Goal: Feedback & Contribution: Submit feedback/report problem

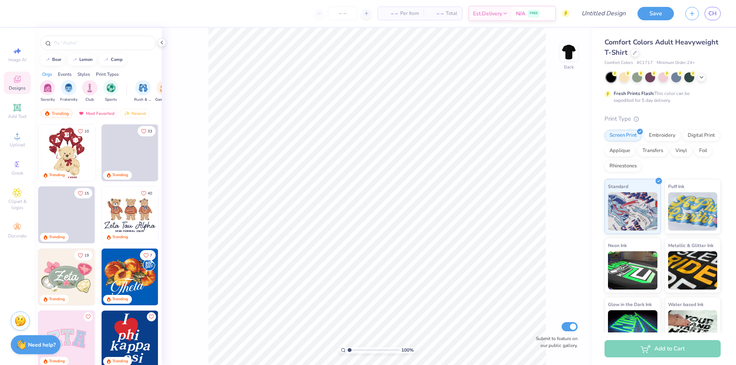
click at [570, 55] on img at bounding box center [568, 51] width 15 height 15
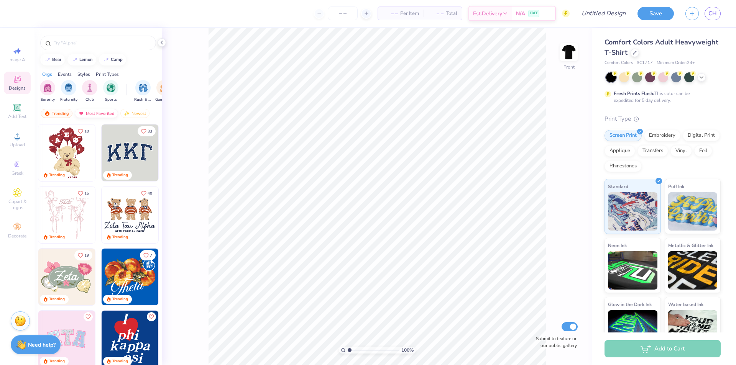
click at [105, 113] on div "Most Favorited" at bounding box center [96, 113] width 43 height 9
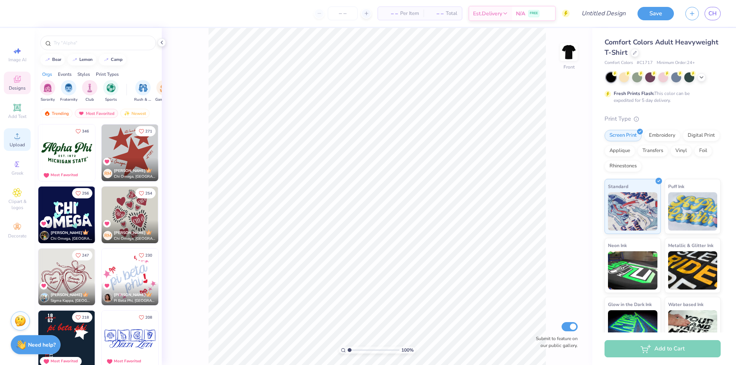
click at [24, 137] on div "Upload" at bounding box center [17, 139] width 27 height 23
click at [57, 43] on input "text" at bounding box center [102, 43] width 98 height 8
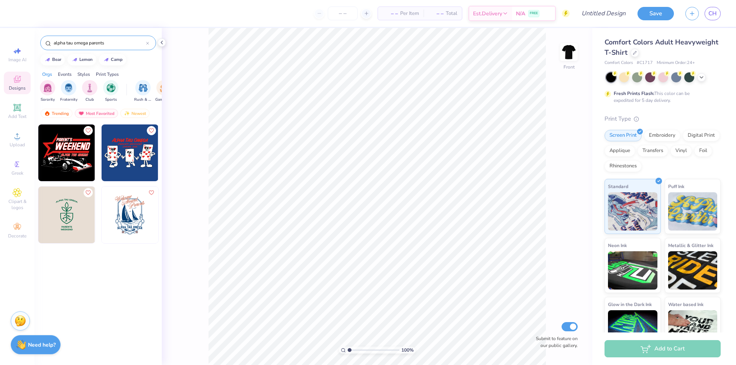
drag, startPoint x: 108, startPoint y: 48, endPoint x: 88, endPoint y: 44, distance: 20.7
click at [88, 44] on div "alpha tau omega parents" at bounding box center [98, 43] width 116 height 15
click at [88, 44] on input "alpha tau omega parents" at bounding box center [99, 43] width 93 height 8
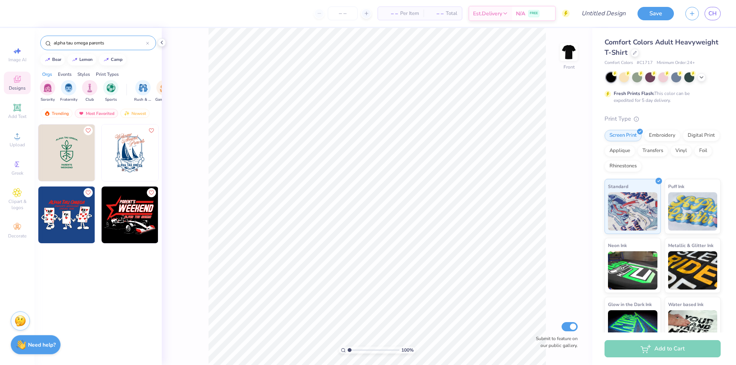
drag, startPoint x: 113, startPoint y: 43, endPoint x: 90, endPoint y: 41, distance: 23.0
click at [90, 41] on input "alpha tau omega parents" at bounding box center [99, 43] width 93 height 8
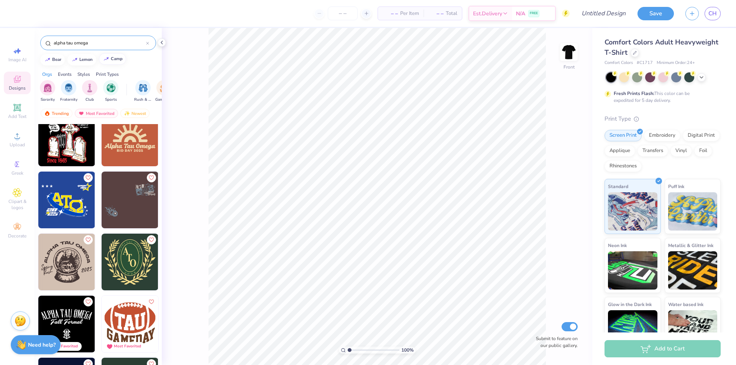
scroll to position [297, 0]
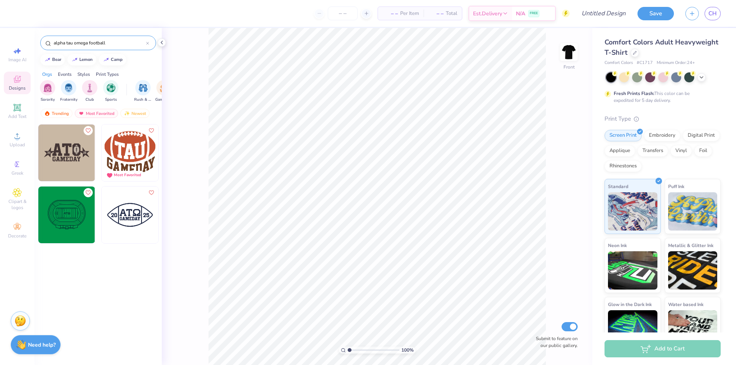
click at [148, 73] on div "Orgs Events Styles Print Types" at bounding box center [97, 72] width 127 height 11
click at [88, 112] on div "Most Favorited" at bounding box center [96, 113] width 43 height 9
click at [62, 111] on div "Trending" at bounding box center [57, 113] width 32 height 9
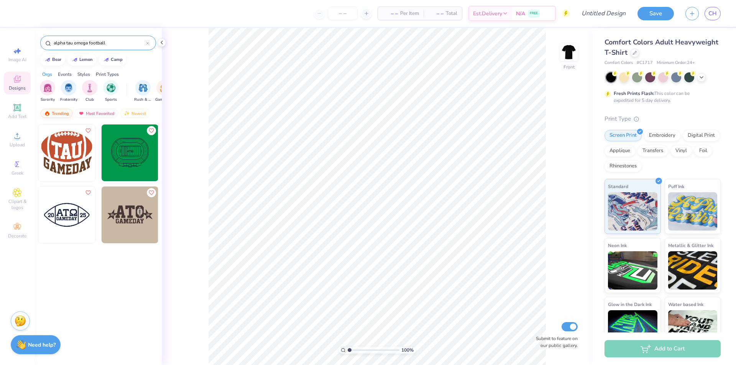
click at [50, 113] on img at bounding box center [47, 113] width 6 height 5
click at [68, 71] on div "Events" at bounding box center [65, 74] width 14 height 7
click at [92, 86] on img "filter for Parent's Weekend" at bounding box center [89, 87] width 9 height 9
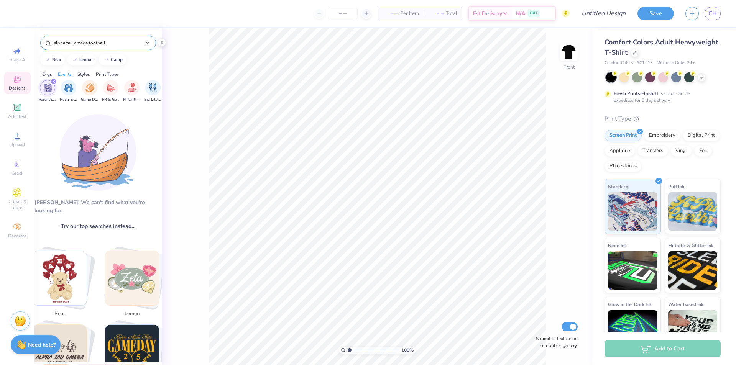
drag, startPoint x: 110, startPoint y: 43, endPoint x: 89, endPoint y: 41, distance: 20.7
click at [89, 41] on input "alpha tau omega football" at bounding box center [99, 43] width 93 height 8
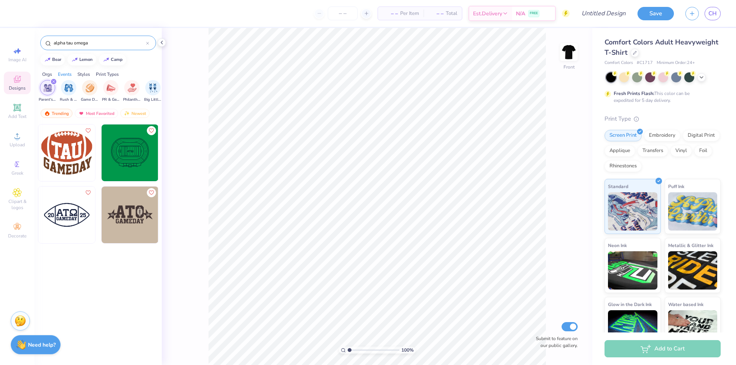
type input "alpha tau omega"
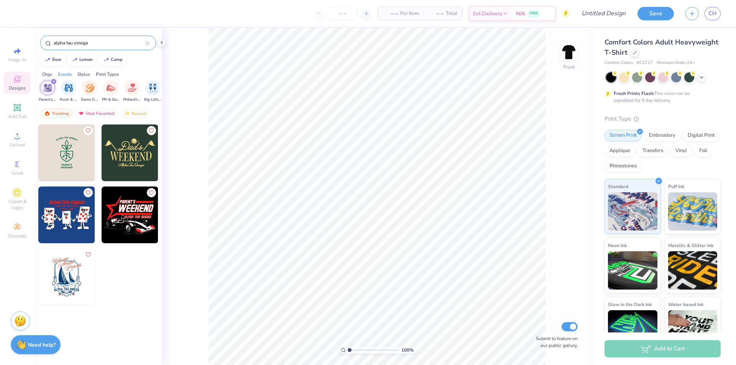
drag, startPoint x: 100, startPoint y: 41, endPoint x: 4, endPoint y: 40, distance: 95.8
click at [6, 41] on div "– – Per Item – – Total Est. Delivery N/A FREE Design Title Save CH Image AI Des…" at bounding box center [368, 182] width 736 height 365
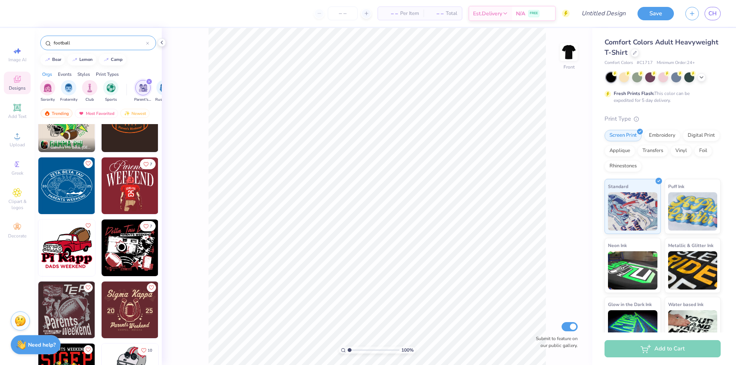
scroll to position [0, 0]
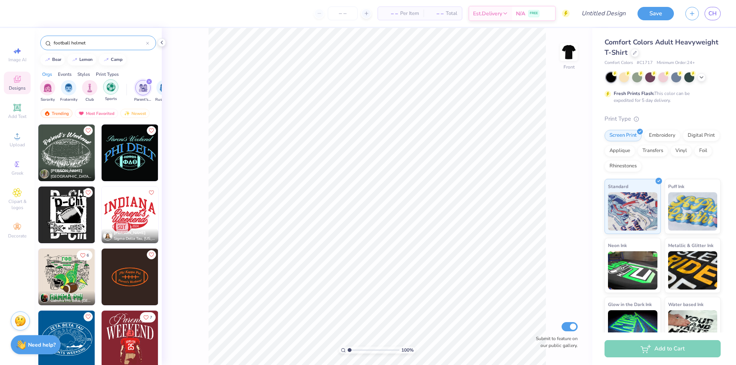
type input "football helmet"
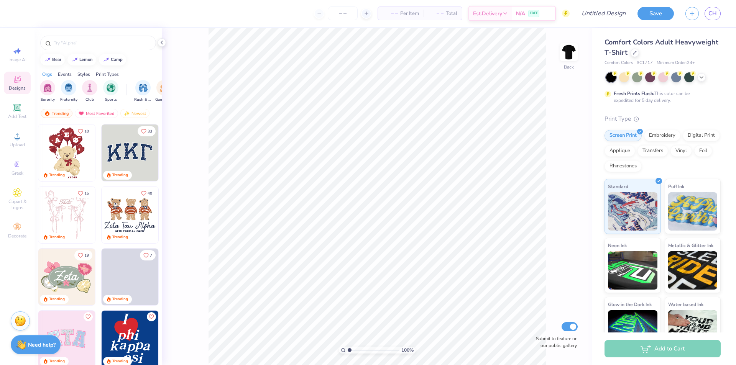
click at [65, 75] on div "Events" at bounding box center [65, 74] width 14 height 7
click at [81, 88] on div "Parent's Weekend" at bounding box center [90, 90] width 18 height 23
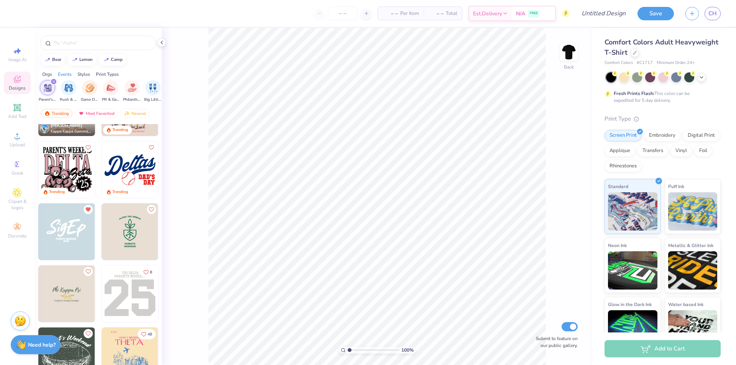
scroll to position [77, 0]
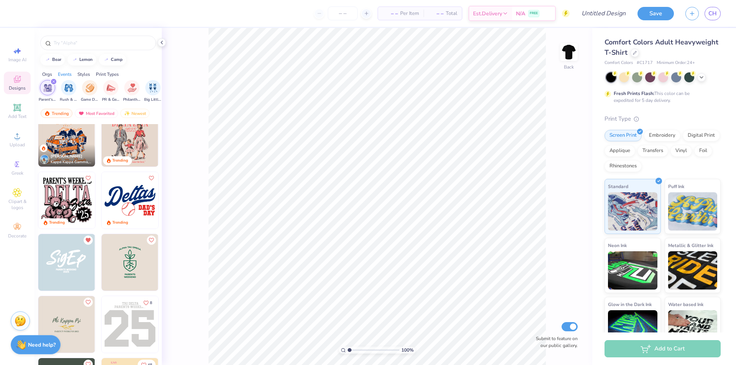
click at [41, 74] on div "Orgs Events Styles Print Types" at bounding box center [97, 72] width 127 height 11
click at [51, 75] on div "Orgs" at bounding box center [47, 74] width 10 height 7
click at [64, 90] on div "filter for Fraternity" at bounding box center [68, 86] width 15 height 15
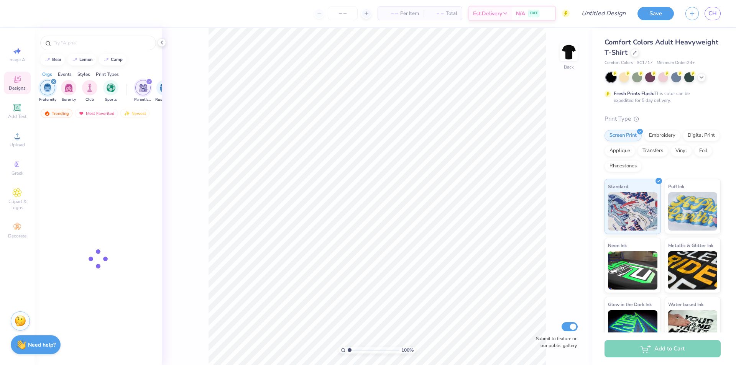
click at [66, 72] on div "Events" at bounding box center [65, 74] width 14 height 7
click at [46, 74] on div "Orgs" at bounding box center [47, 74] width 10 height 7
click at [67, 74] on div "Events" at bounding box center [65, 74] width 14 height 7
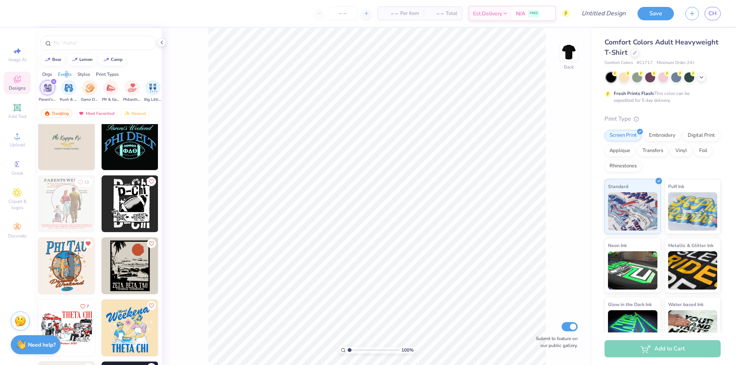
scroll to position [77, 0]
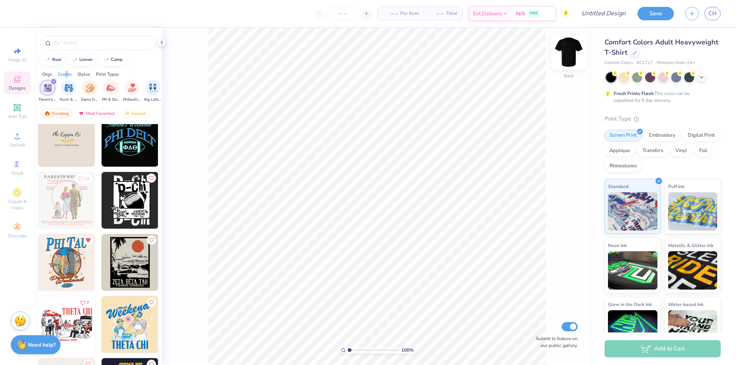
click at [570, 59] on img at bounding box center [568, 52] width 31 height 31
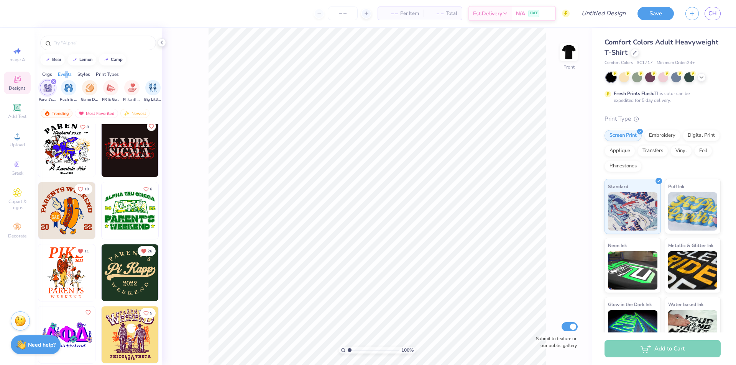
scroll to position [3235, 0]
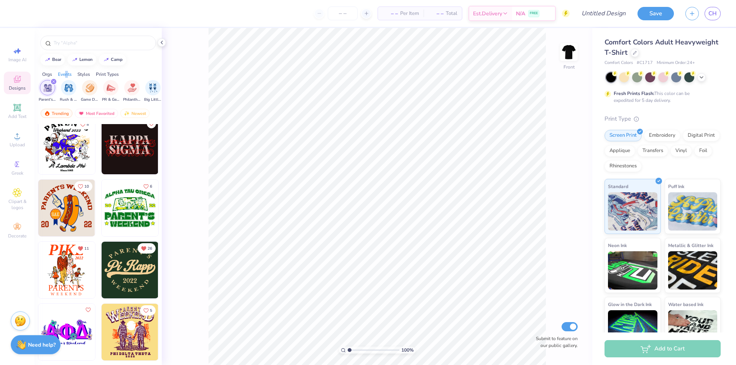
click at [75, 278] on img at bounding box center [66, 270] width 57 height 57
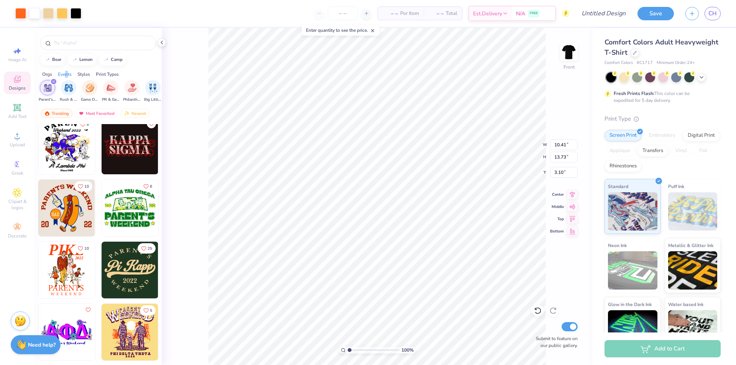
type input "10.41"
type input "13.73"
click at [550, 175] on input "3.77" at bounding box center [564, 172] width 28 height 11
type input "3.49"
click at [21, 11] on div at bounding box center [20, 12] width 11 height 11
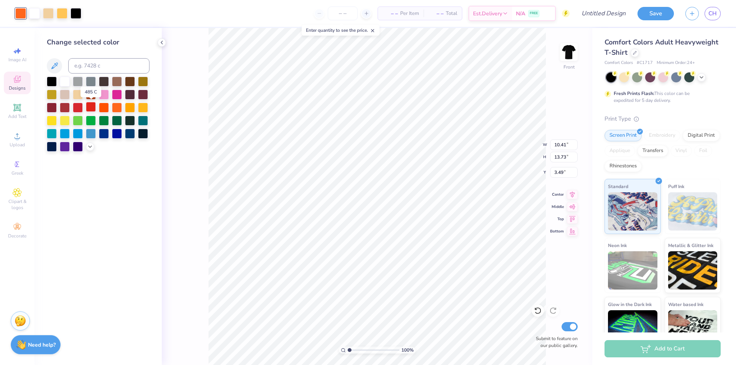
click at [92, 104] on div at bounding box center [91, 107] width 10 height 10
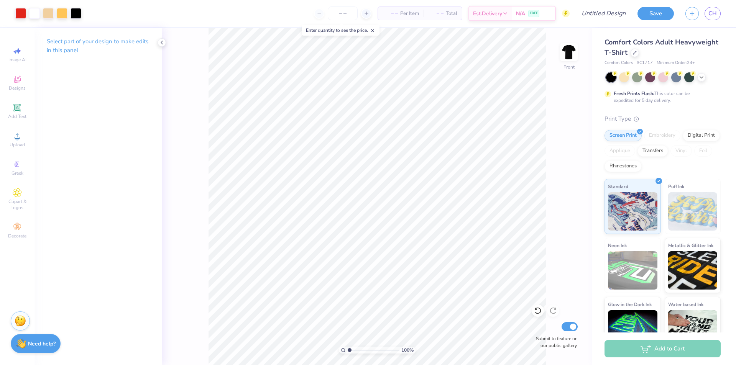
click at [41, 344] on strong "Need help?" at bounding box center [42, 343] width 28 height 7
click at [105, 298] on button "Collapse" at bounding box center [106, 300] width 26 height 8
type textarea "x"
click at [25, 321] on img at bounding box center [20, 319] width 11 height 11
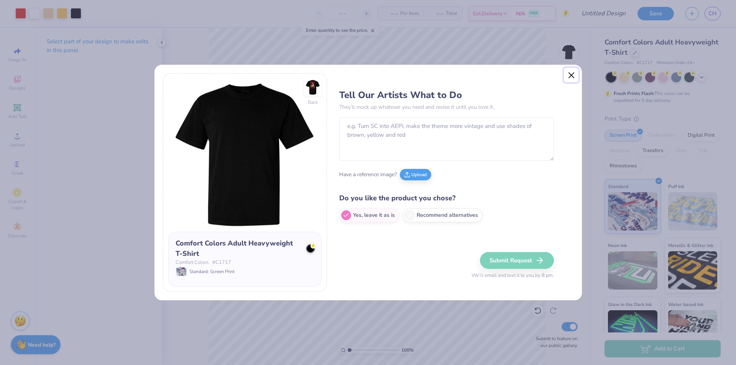
click at [576, 75] on button "Close" at bounding box center [571, 75] width 15 height 15
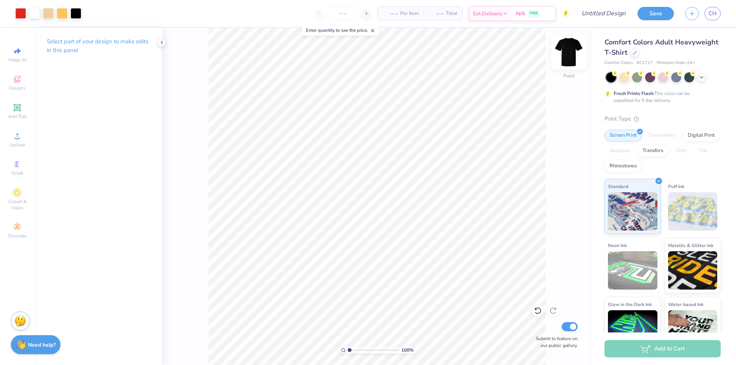
click at [567, 55] on img at bounding box center [568, 52] width 31 height 31
click at [21, 91] on span "Designs" at bounding box center [17, 88] width 17 height 6
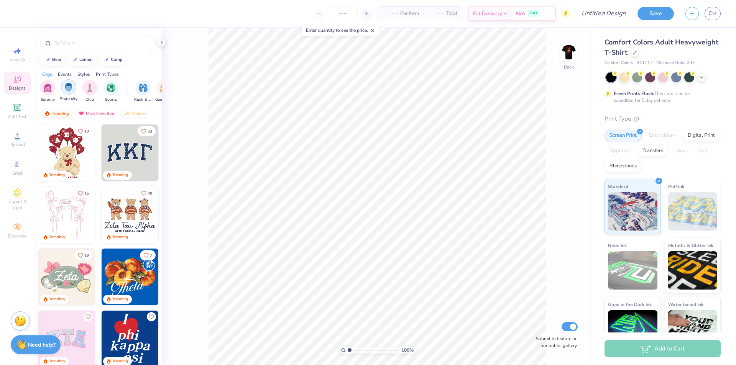
click at [64, 91] on div "filter for Fraternity" at bounding box center [68, 86] width 15 height 15
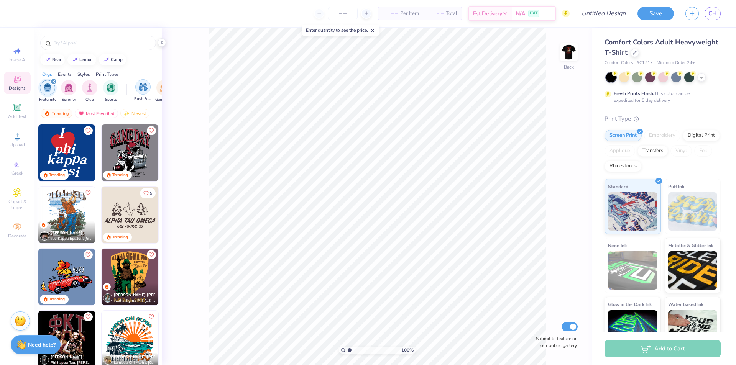
click at [146, 90] on img "filter for Rush & Bid" at bounding box center [143, 87] width 9 height 9
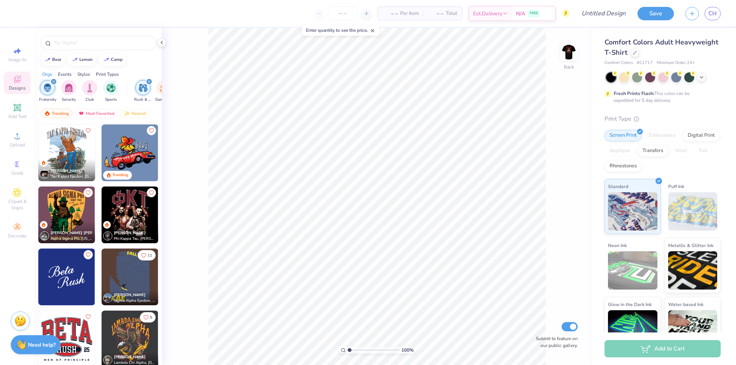
click at [149, 80] on icon "filter for Rush & Bid" at bounding box center [149, 81] width 3 height 3
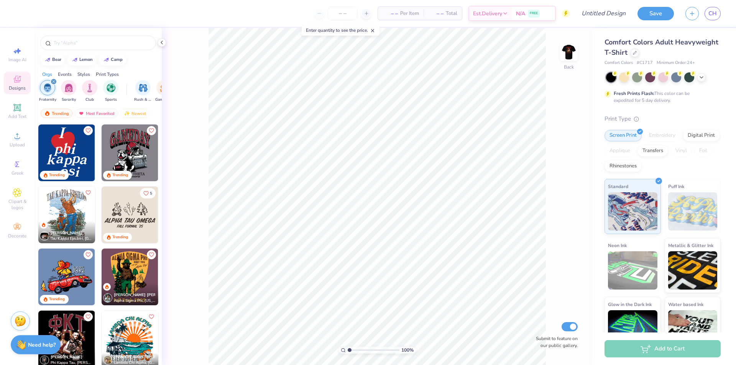
click at [69, 74] on div "Events" at bounding box center [65, 74] width 14 height 7
click at [91, 87] on img "filter for Parent's Weekend" at bounding box center [89, 87] width 9 height 9
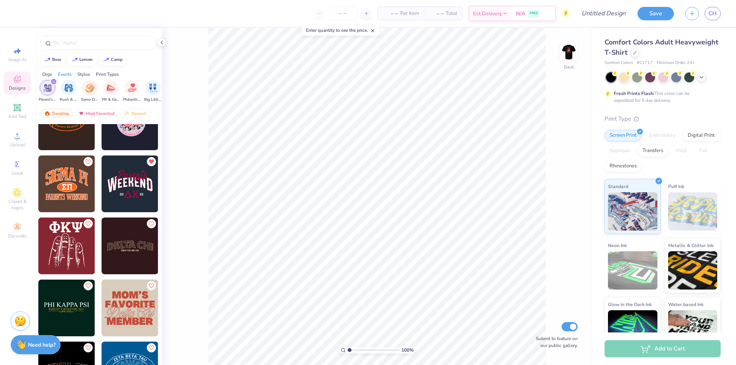
scroll to position [651, 0]
click at [135, 190] on img at bounding box center [130, 184] width 57 height 57
type input "2.72"
type input "1.67"
type input "3.25"
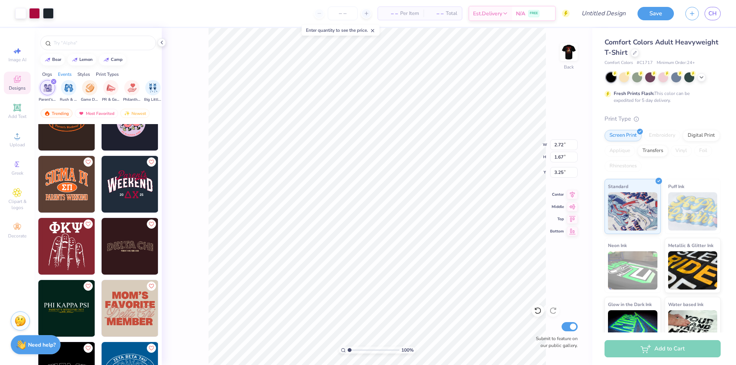
type input "4.07"
type input "2.50"
type input "3.29"
type input "3.21"
type input "1.97"
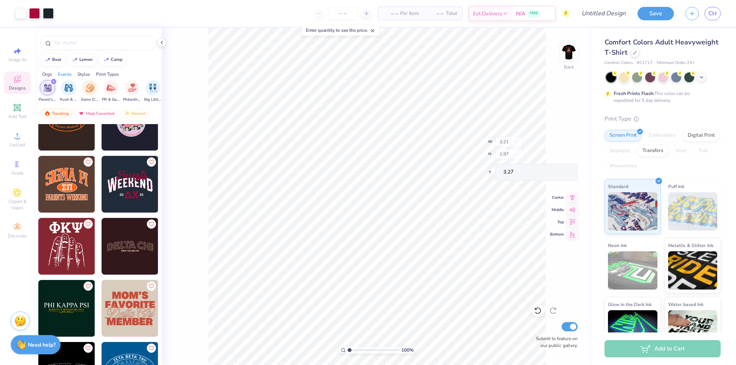
type input "3.40"
type input "3.61"
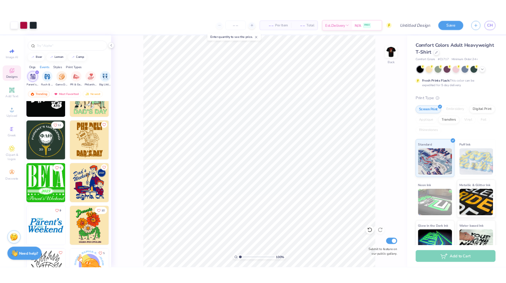
scroll to position [4882, 0]
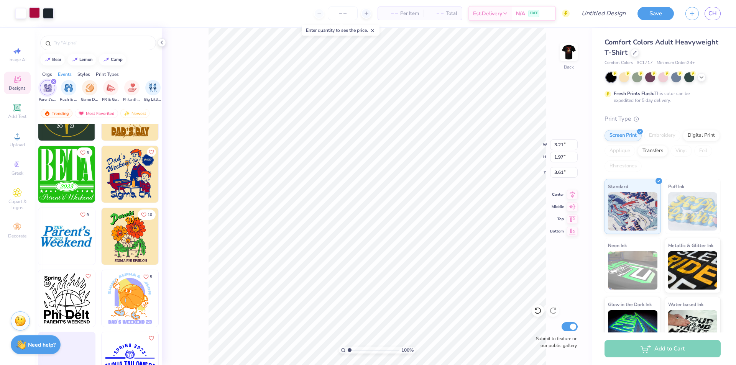
click at [36, 10] on div at bounding box center [34, 12] width 11 height 11
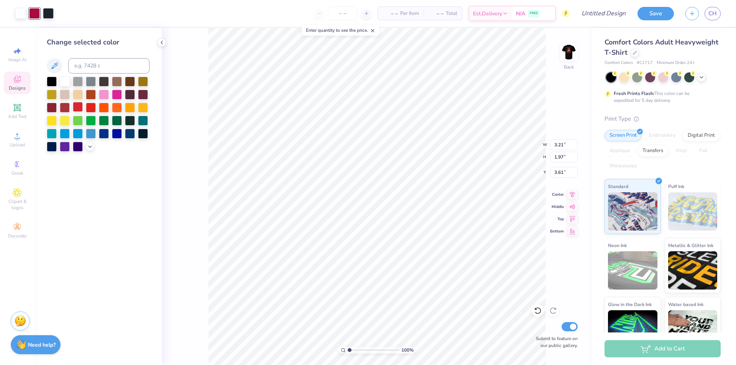
click at [78, 105] on div at bounding box center [78, 107] width 10 height 10
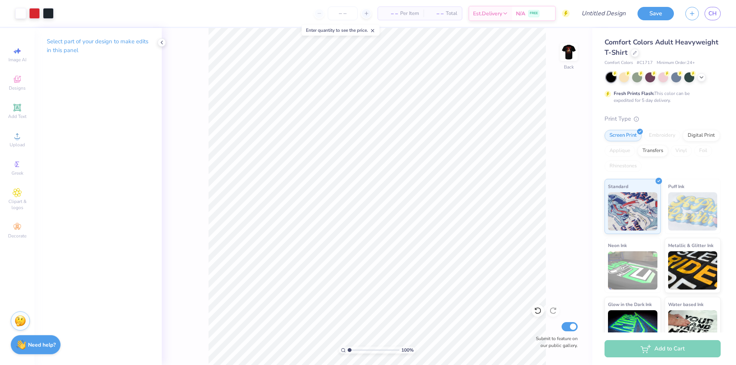
click at [558, 58] on div "100 % Back Submit to feature on our public gallery." at bounding box center [377, 196] width 430 height 337
click at [569, 51] on img at bounding box center [568, 52] width 31 height 31
click at [567, 53] on img at bounding box center [568, 52] width 31 height 31
click at [34, 9] on div at bounding box center [34, 12] width 11 height 11
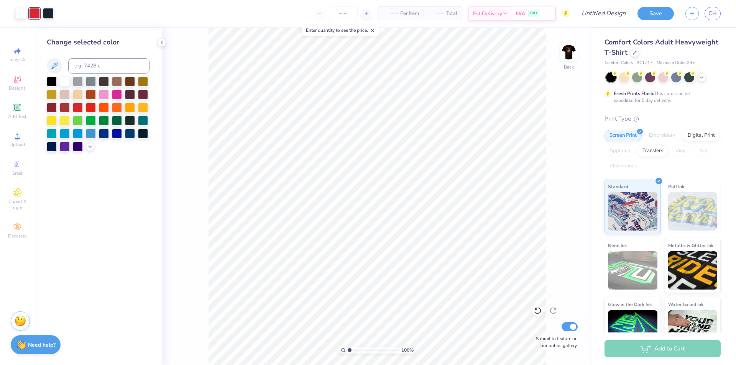
drag, startPoint x: 89, startPoint y: 106, endPoint x: 202, endPoint y: 93, distance: 114.6
click at [89, 107] on div at bounding box center [91, 108] width 10 height 10
click at [202, 93] on div "100 % Back Submit to feature on our public gallery." at bounding box center [377, 196] width 430 height 337
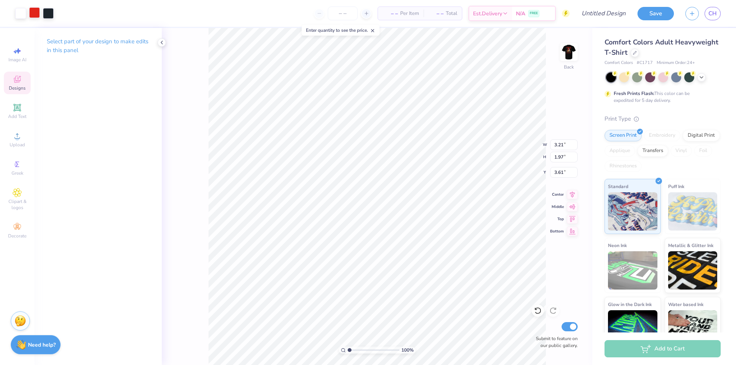
click at [35, 12] on div at bounding box center [34, 12] width 11 height 11
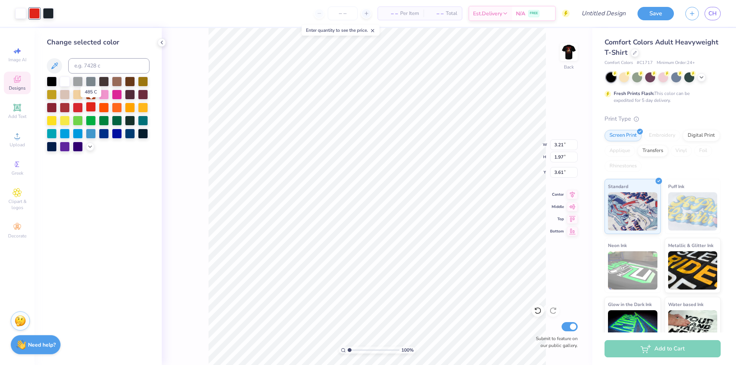
click at [92, 107] on div at bounding box center [91, 107] width 10 height 10
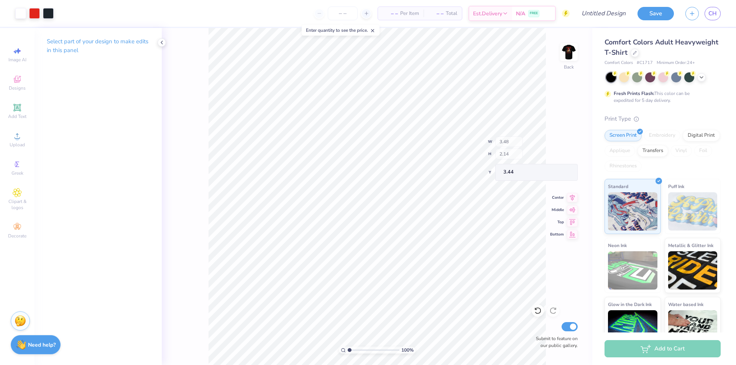
type input "3.48"
type input "2.14"
type input "3.44"
click at [571, 57] on img at bounding box center [568, 52] width 31 height 31
click at [23, 319] on img at bounding box center [20, 319] width 11 height 11
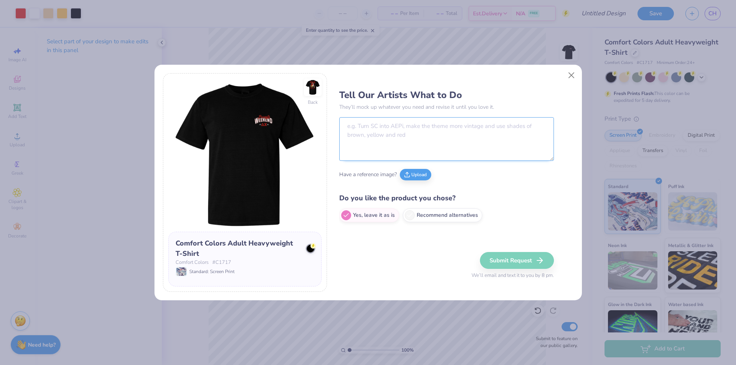
click at [399, 144] on textarea at bounding box center [446, 139] width 215 height 44
click at [470, 131] on textarea "change the d chi letters to pkt phi tau letters." at bounding box center [446, 139] width 215 height 44
type textarea "change the d chi letters to pkt phi tau letters. Change pike on the back to phi…"
click at [492, 261] on button "Submit Request" at bounding box center [518, 260] width 74 height 17
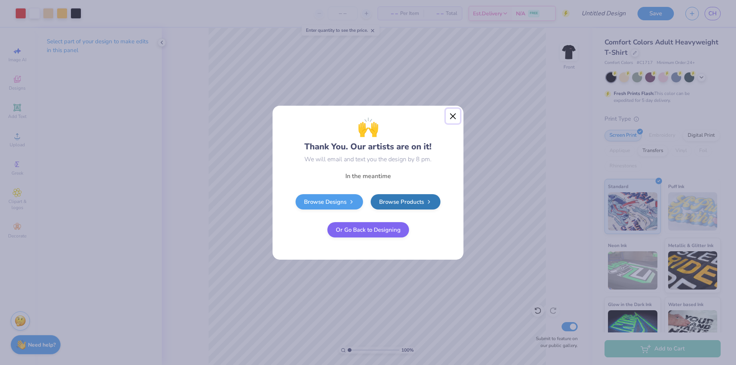
click at [458, 110] on button "Close" at bounding box center [453, 116] width 15 height 15
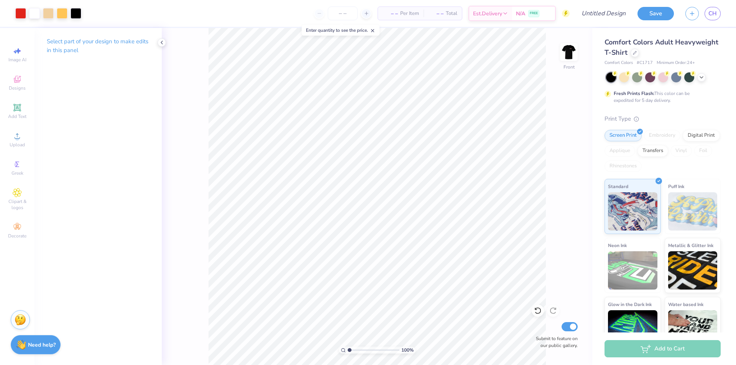
click at [22, 320] on img at bounding box center [20, 319] width 11 height 11
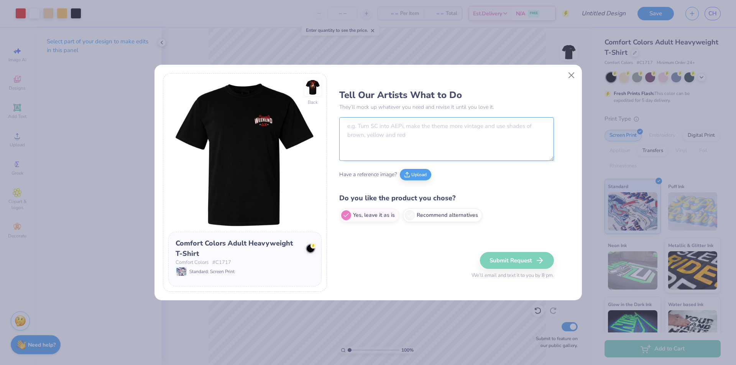
click at [390, 131] on textarea at bounding box center [446, 139] width 215 height 44
type textarea "change [DATE] to [DATE]"
click at [513, 255] on button "Submit Request" at bounding box center [518, 260] width 74 height 17
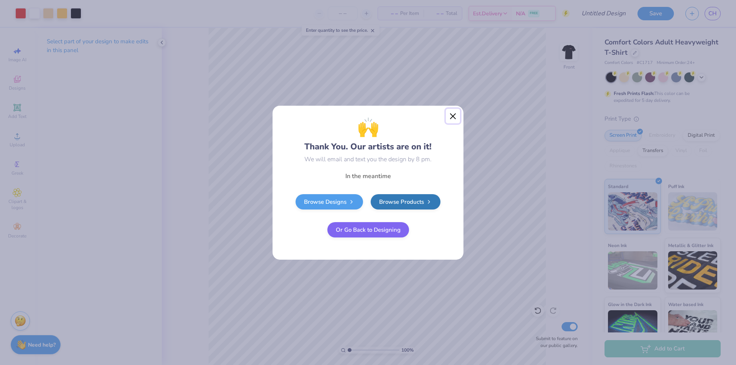
click at [453, 116] on button "Close" at bounding box center [453, 116] width 15 height 15
